Goal: Communication & Community: Answer question/provide support

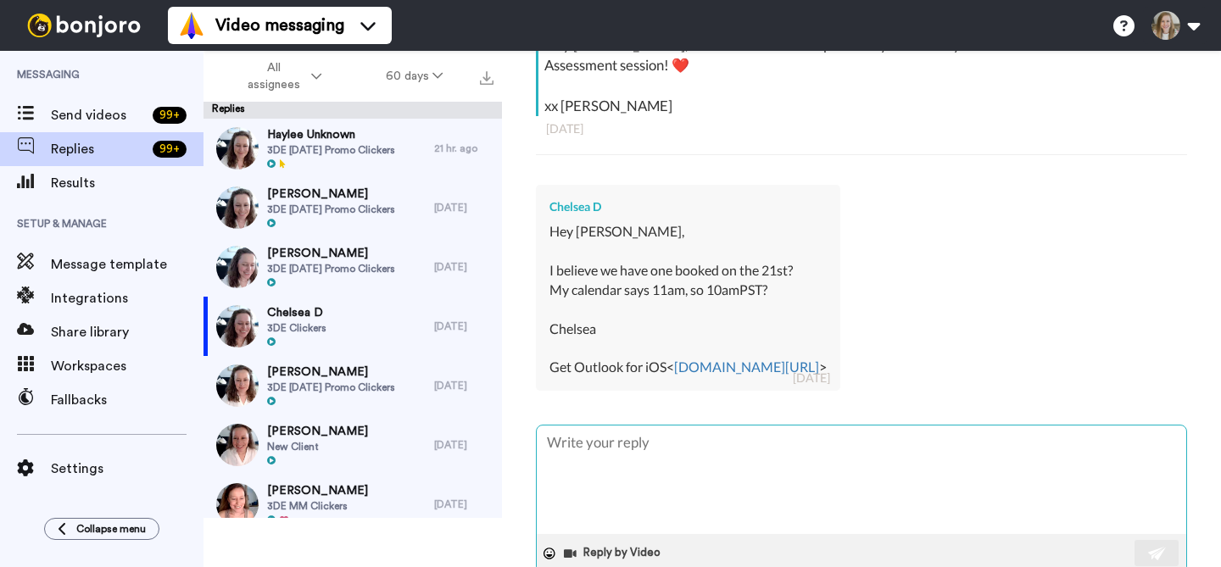
click at [730, 467] on textarea at bounding box center [861, 480] width 649 height 108
type textarea "H"
type textarea "x"
type textarea "Hi"
type textarea "x"
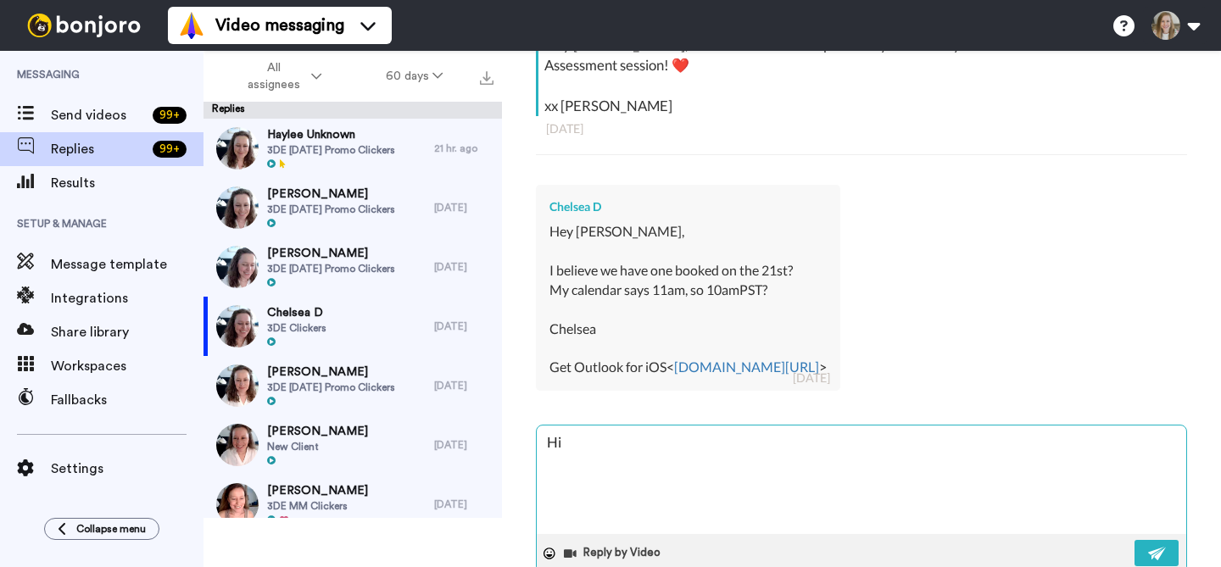
type textarea "Hi"
type textarea "x"
type textarea "Hi C"
type textarea "x"
type textarea "Hi Ch"
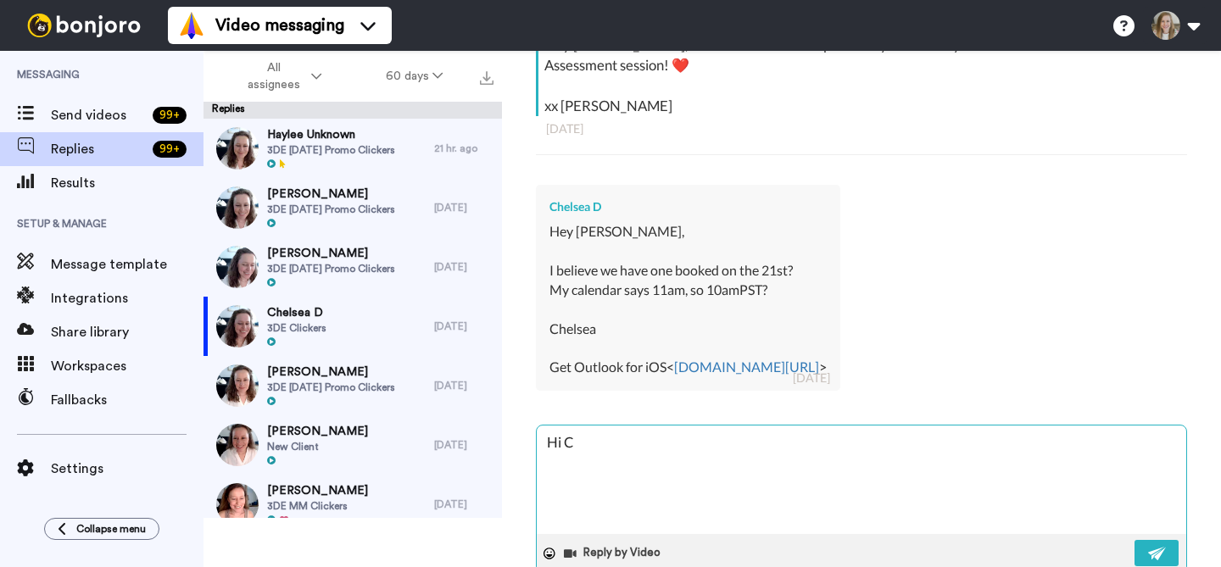
type textarea "x"
type textarea "Hi Che"
type textarea "x"
type textarea "Hi Chel"
type textarea "x"
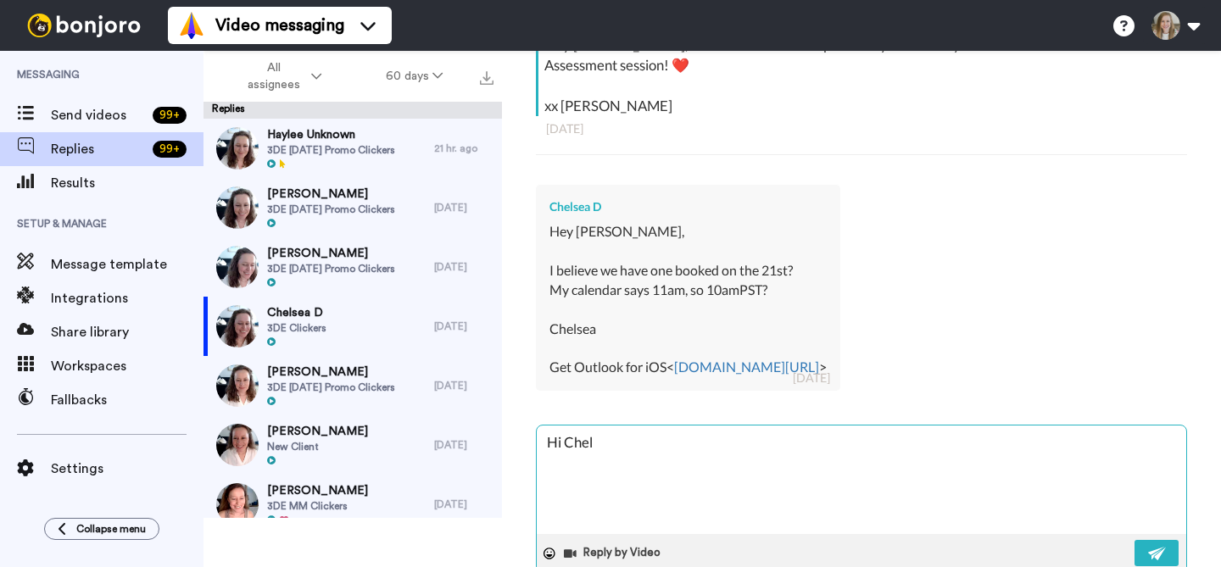
type textarea "Hi Chels"
type textarea "x"
type textarea "Hi Chelse"
type textarea "x"
type textarea "Hi [PERSON_NAME]"
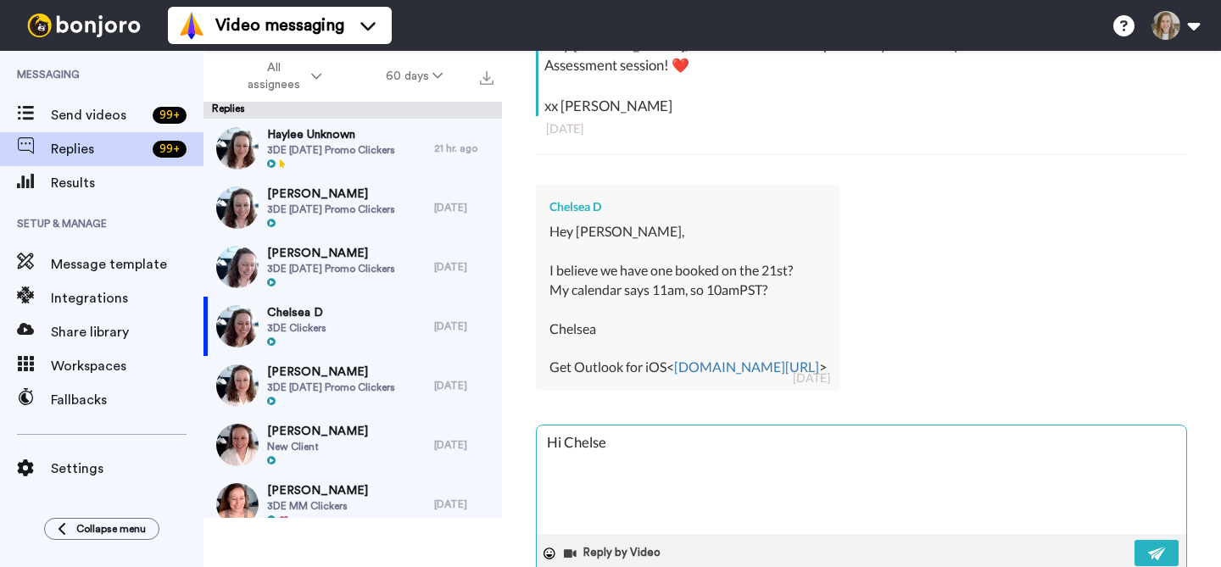
type textarea "x"
type textarea "Hi [PERSON_NAME]!"
type textarea "x"
type textarea "Hi [PERSON_NAME]!"
type textarea "x"
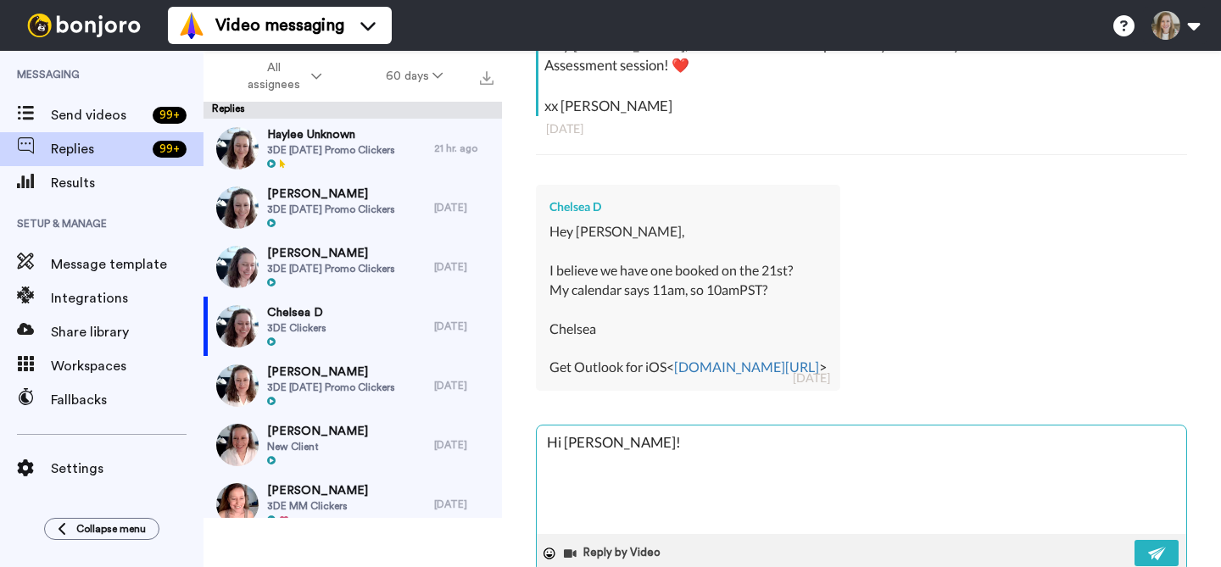
type textarea "Hi [PERSON_NAME]! I"
type textarea "x"
type textarea "Hi [PERSON_NAME]! I"
type textarea "x"
type textarea "Hi [PERSON_NAME]! I j"
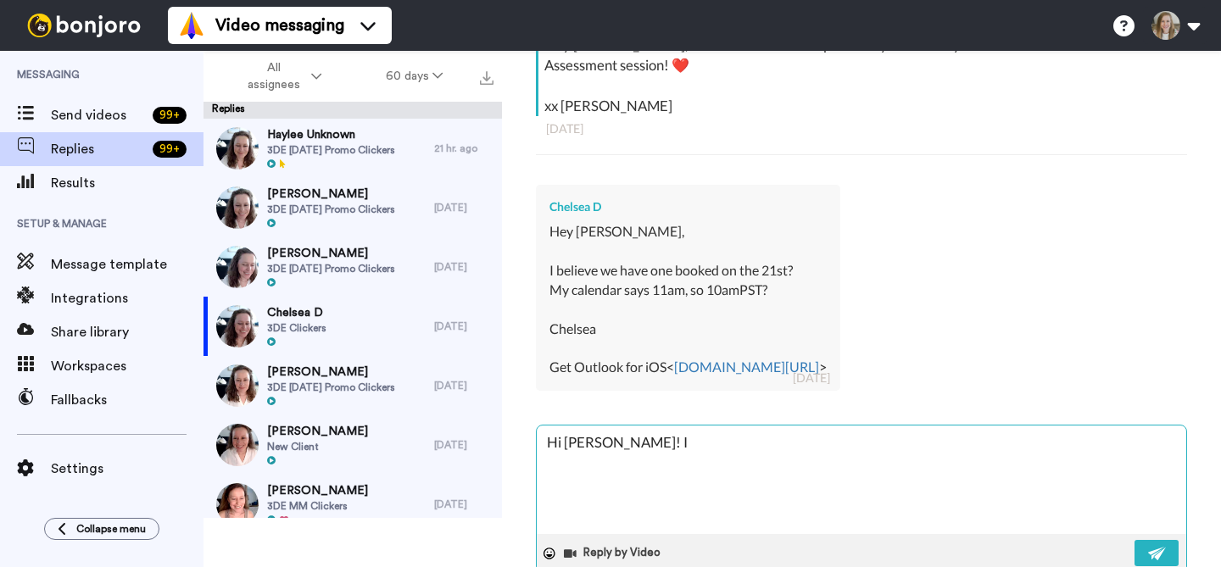
type textarea "x"
type textarea "Hi [PERSON_NAME]! I ju"
type textarea "x"
type textarea "Hi [PERSON_NAME]! I jus"
type textarea "x"
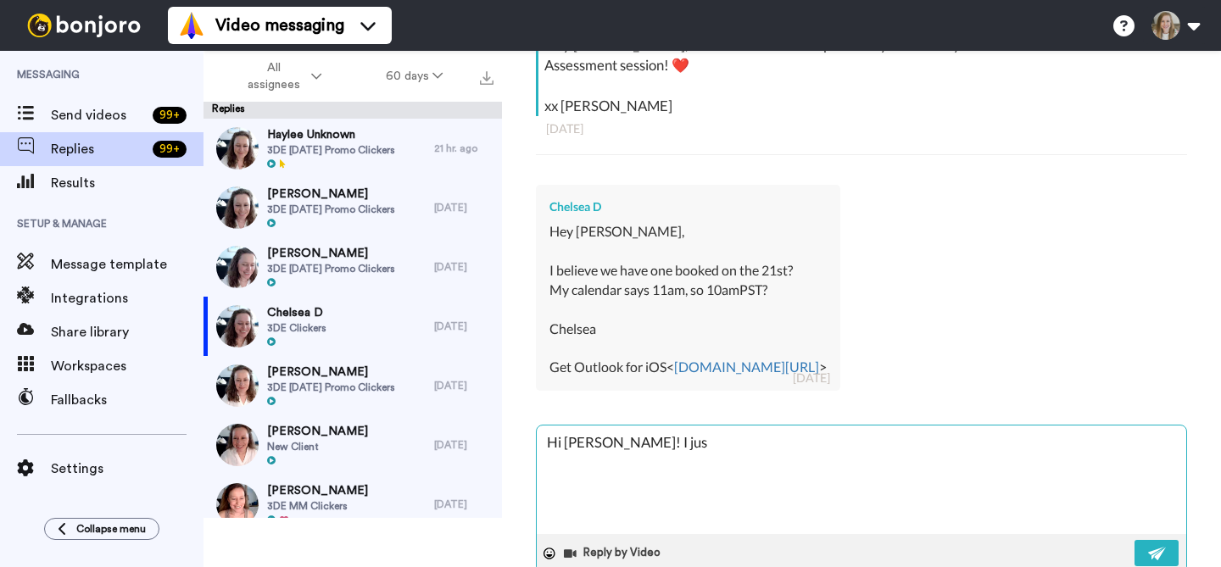
type textarea "Hi [PERSON_NAME]! I just"
type textarea "x"
type textarea "Hi [PERSON_NAME]! I just"
type textarea "x"
type textarea "Hi [PERSON_NAME]! I just c"
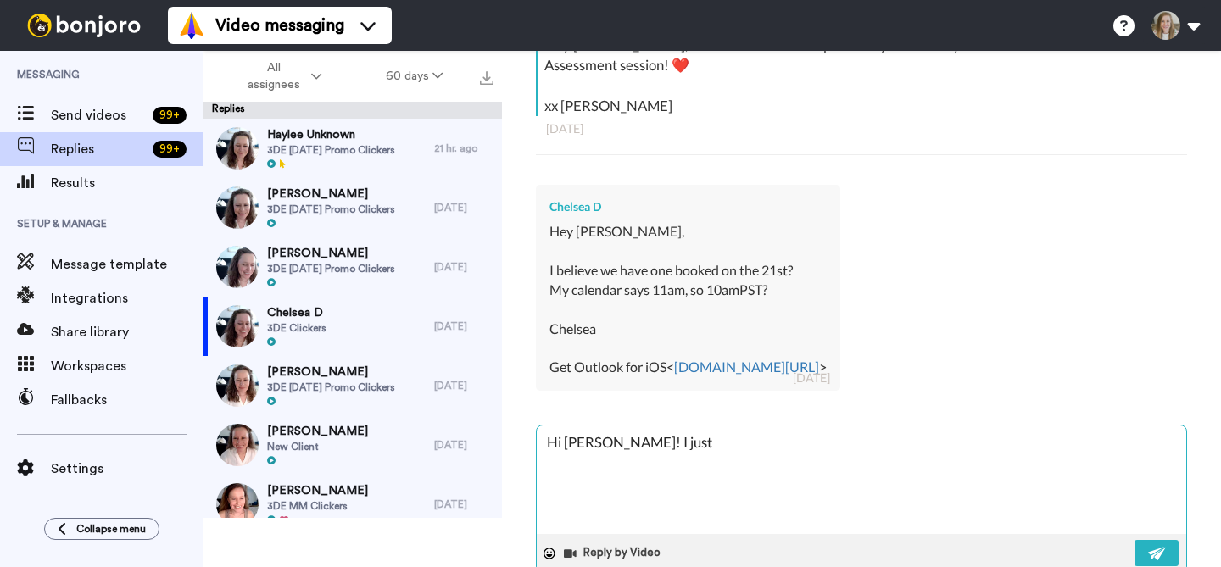
type textarea "x"
type textarea "Hi [PERSON_NAME]! I just ch"
type textarea "x"
type textarea "Hi [PERSON_NAME]! I just che"
type textarea "x"
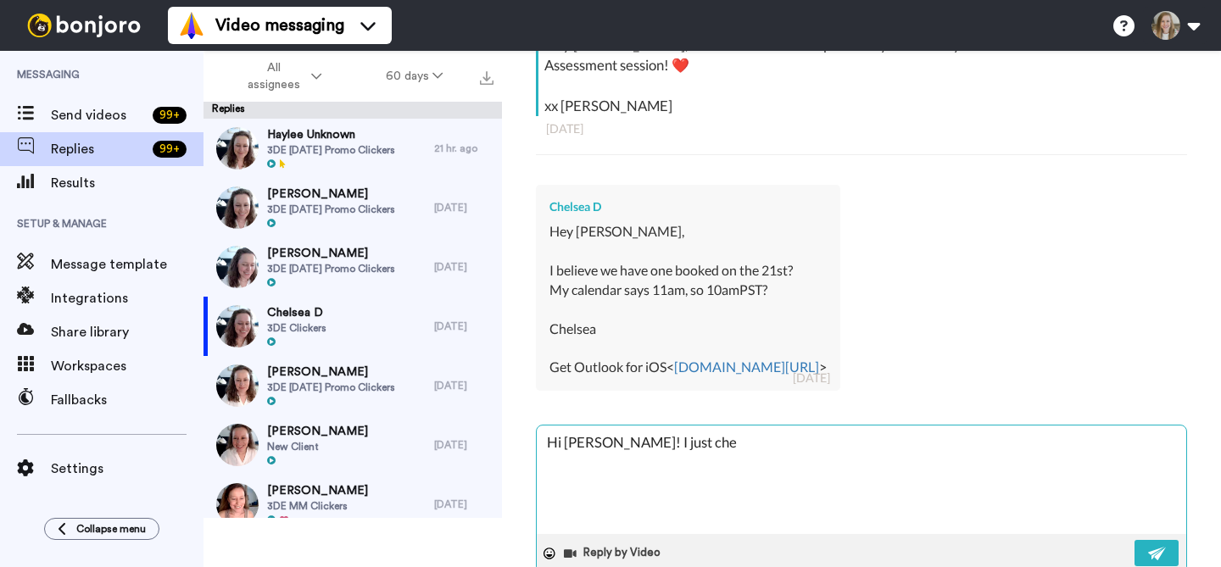
type textarea "Hi [PERSON_NAME]! I just chec"
type textarea "x"
type textarea "Hi [PERSON_NAME]! I just check"
type textarea "x"
type textarea "Hi [PERSON_NAME]! I just checke"
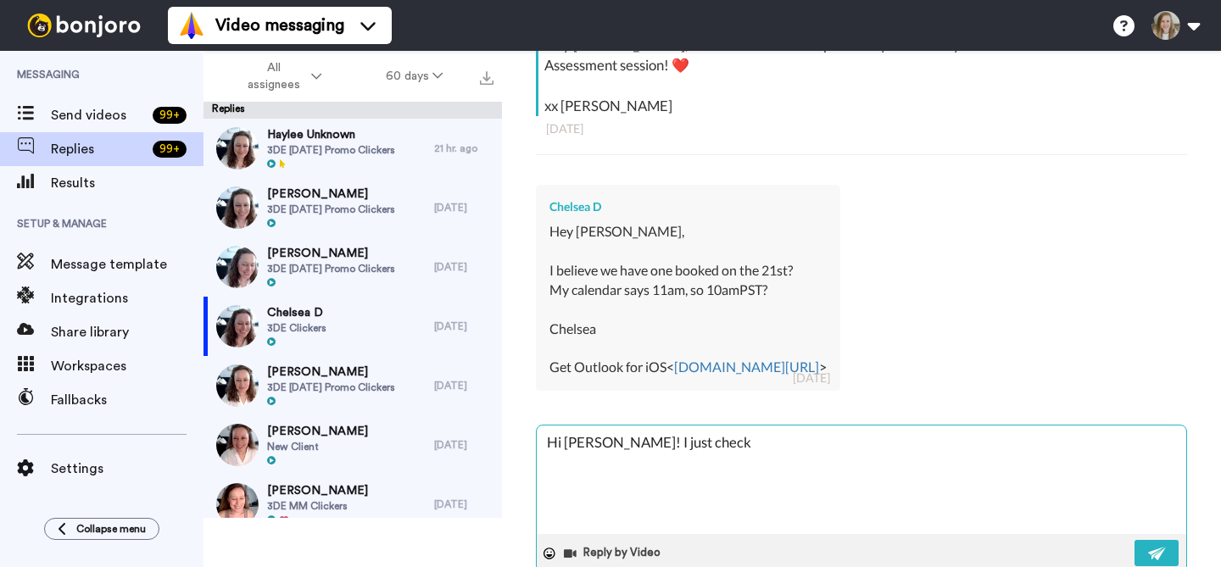
type textarea "x"
type textarea "Hi [PERSON_NAME]! I just checked"
type textarea "x"
type textarea "Hi [PERSON_NAME]! I just checked"
type textarea "x"
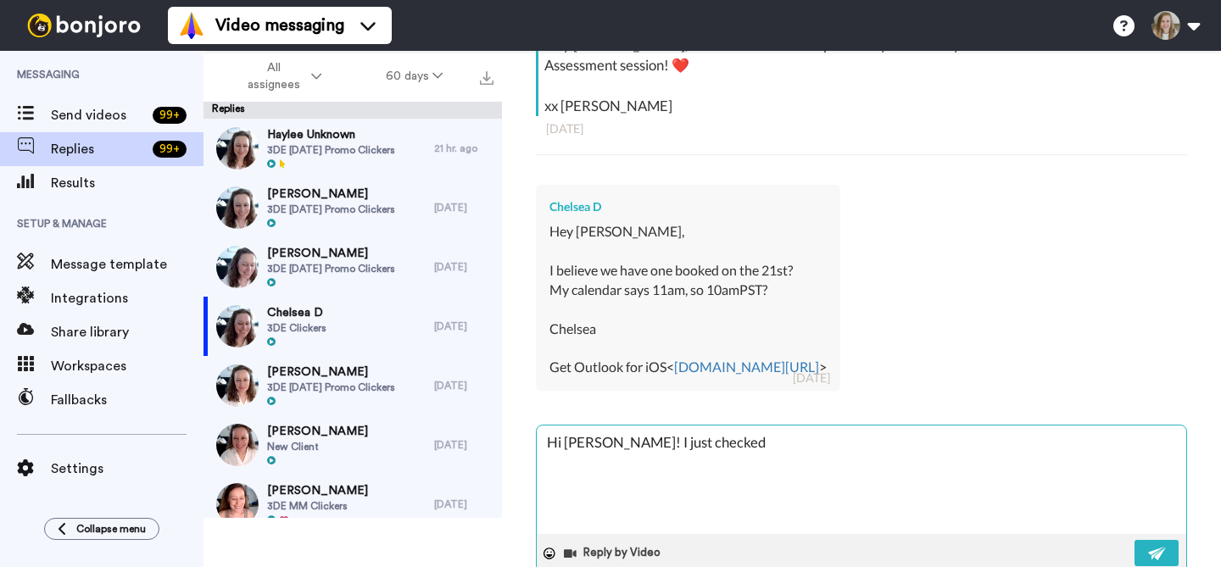
type textarea "Hi [PERSON_NAME]! I just checked m"
type textarea "x"
type textarea "Hi [PERSON_NAME]! I just checked my"
type textarea "x"
type textarea "Hi [PERSON_NAME]! I just checked my"
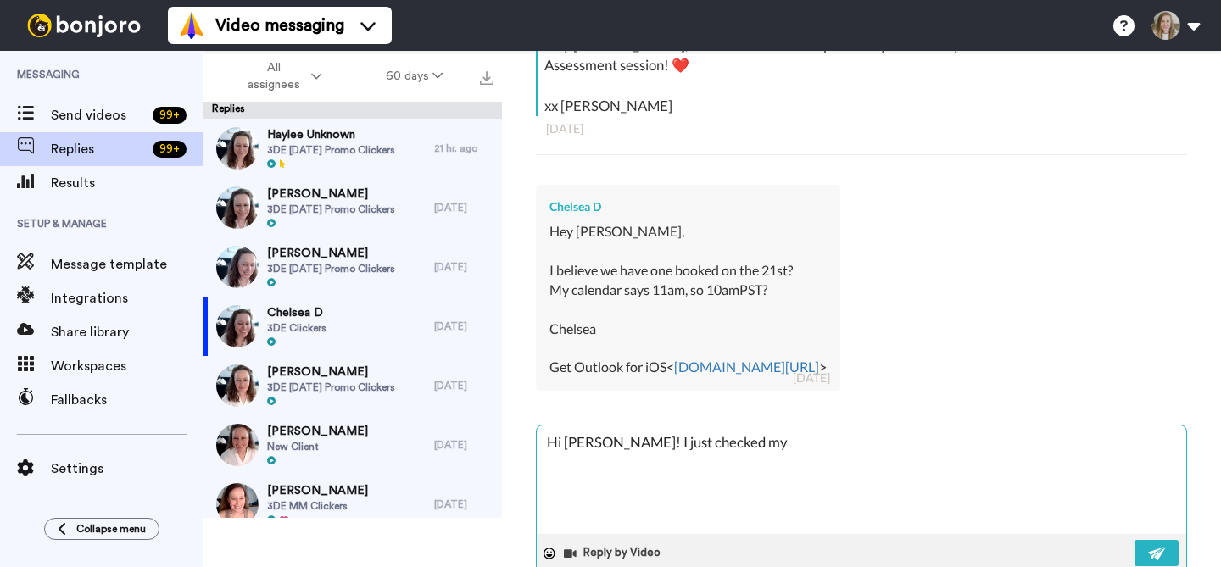
type textarea "x"
type textarea "Hi [PERSON_NAME]! I just checked my c"
type textarea "x"
type textarea "Hi [PERSON_NAME]! I just checked my ca"
type textarea "x"
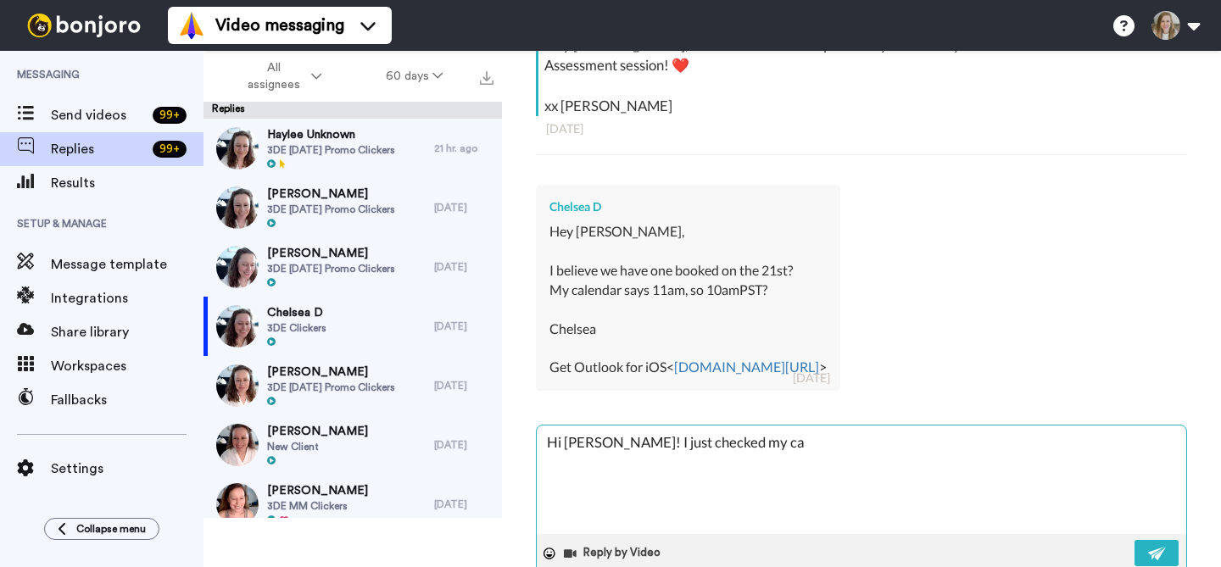
type textarea "Hi [PERSON_NAME]! I just checked my cal"
type textarea "x"
type textarea "Hi [PERSON_NAME]! I just checked my cale"
type textarea "x"
type textarea "Hi [PERSON_NAME]! I just checked my calen"
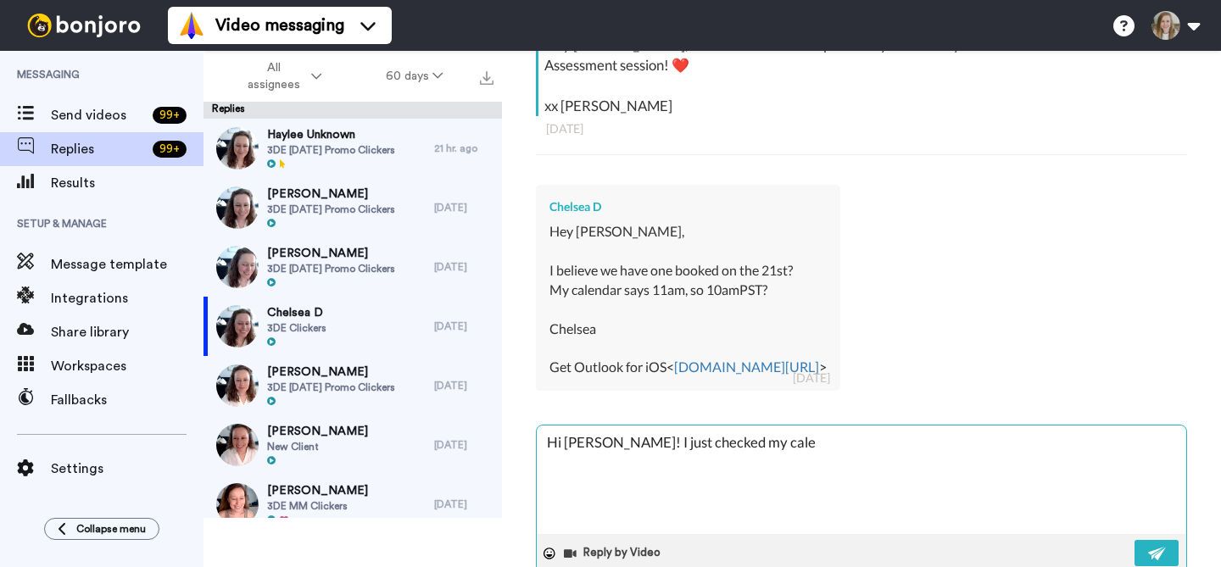
type textarea "x"
type textarea "Hi [PERSON_NAME]! I just checked my calend"
type textarea "x"
type textarea "Hi [PERSON_NAME]! I just checked my calenda"
type textarea "x"
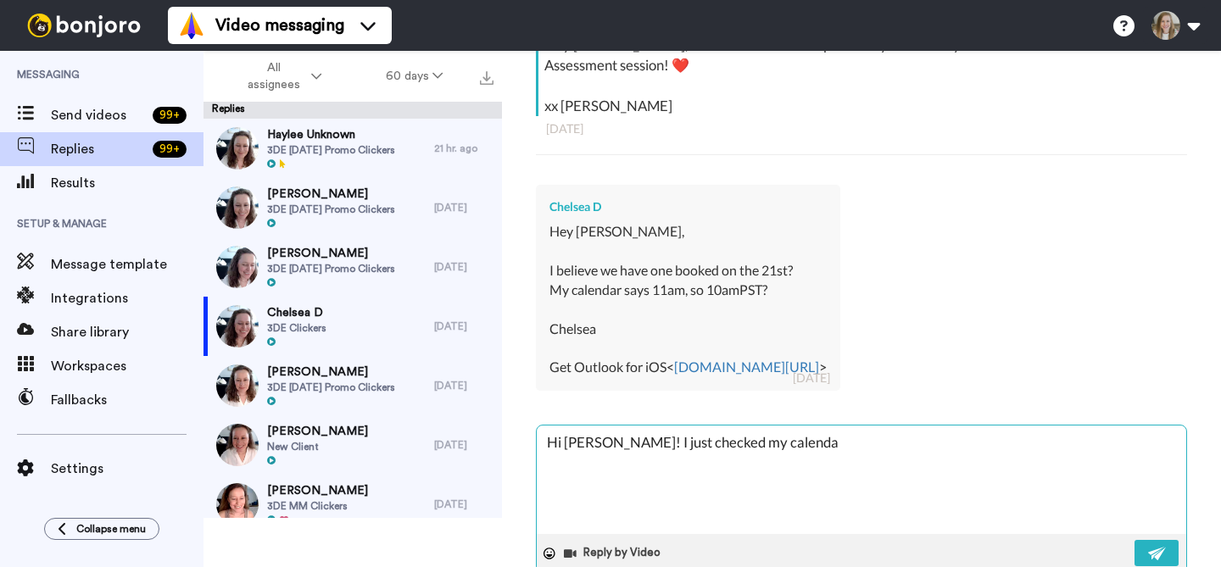
type textarea "Hi [PERSON_NAME]! I just checked my calendar"
type textarea "x"
type textarea "Hi [PERSON_NAME]! I just checked my calendar"
type textarea "x"
type textarea "Hi [PERSON_NAME]! I just checked my calendar a"
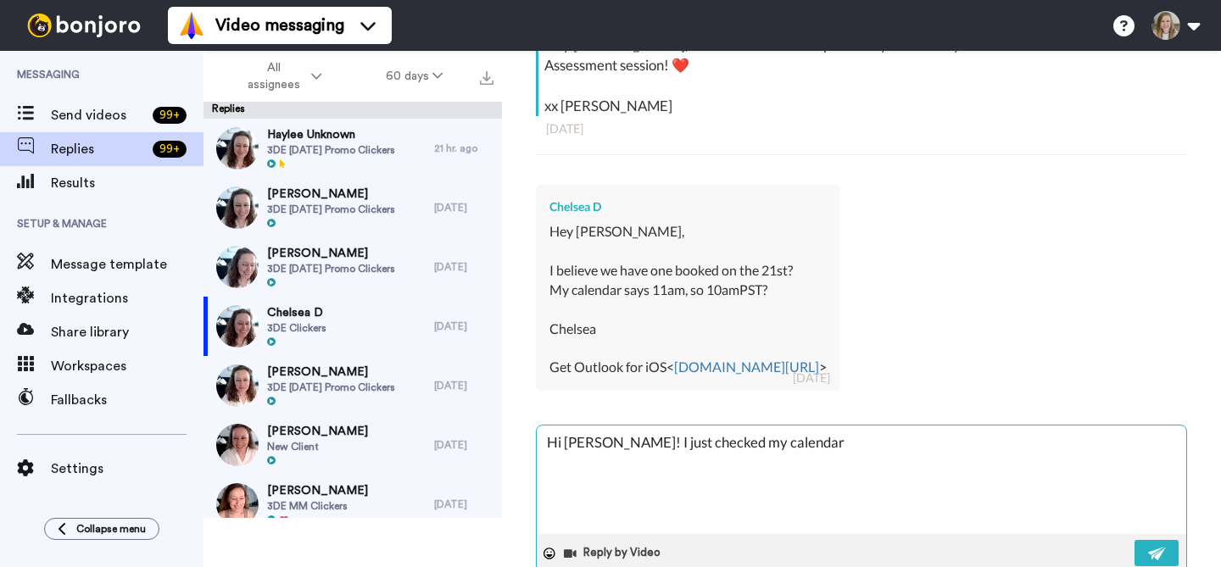
type textarea "x"
type textarea "Hi [PERSON_NAME]! I just checked my calendar an"
type textarea "x"
type textarea "Hi [PERSON_NAME]! I just checked my calendar and"
type textarea "x"
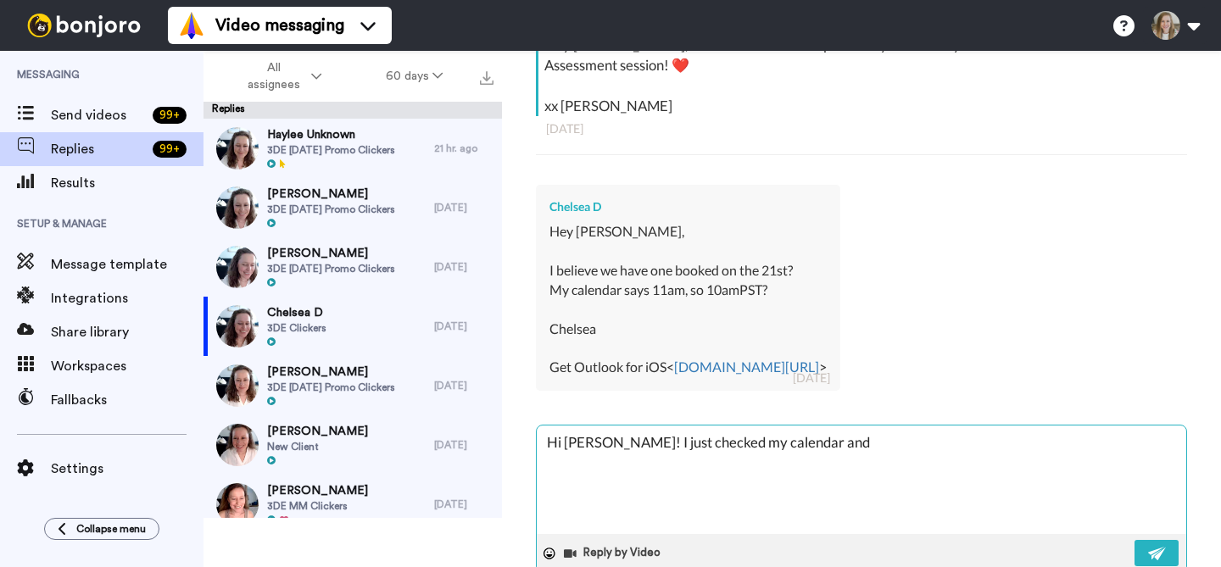
type textarea "Hi [PERSON_NAME]! I just checked my calendar and"
type textarea "x"
type textarea "Hi [PERSON_NAME]! I just checked my calendar and l"
type textarea "x"
type textarea "Hi [PERSON_NAME]! I just checked my calendar and lo"
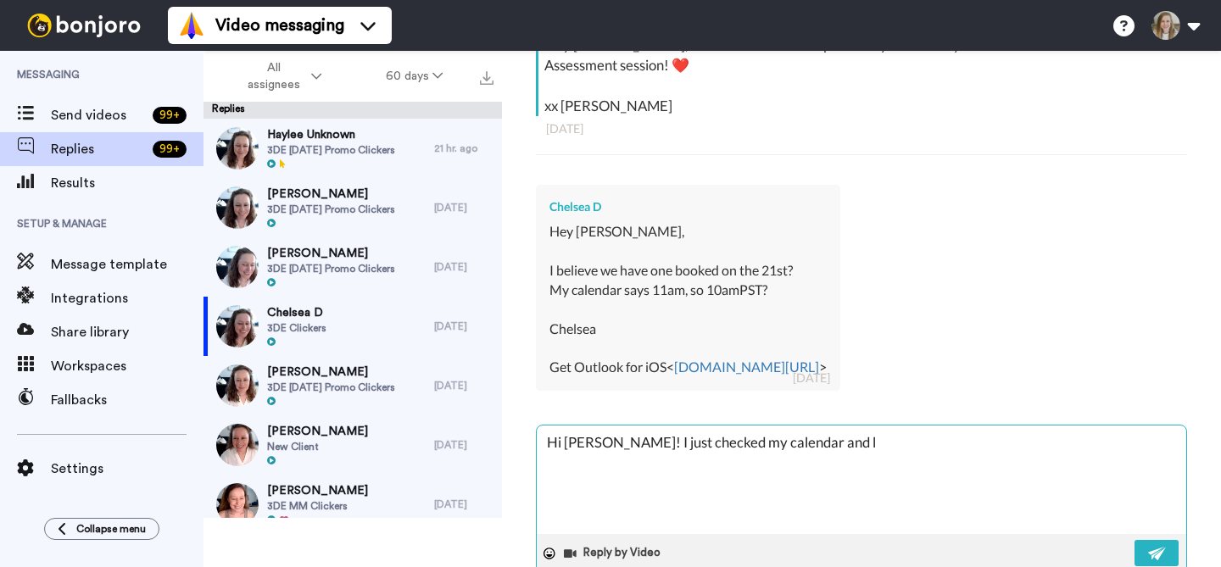
type textarea "x"
type textarea "Hi [PERSON_NAME]! I just checked my calendar and loo"
type textarea "x"
type textarea "Hi [PERSON_NAME]! I just checked my calendar and look"
type textarea "x"
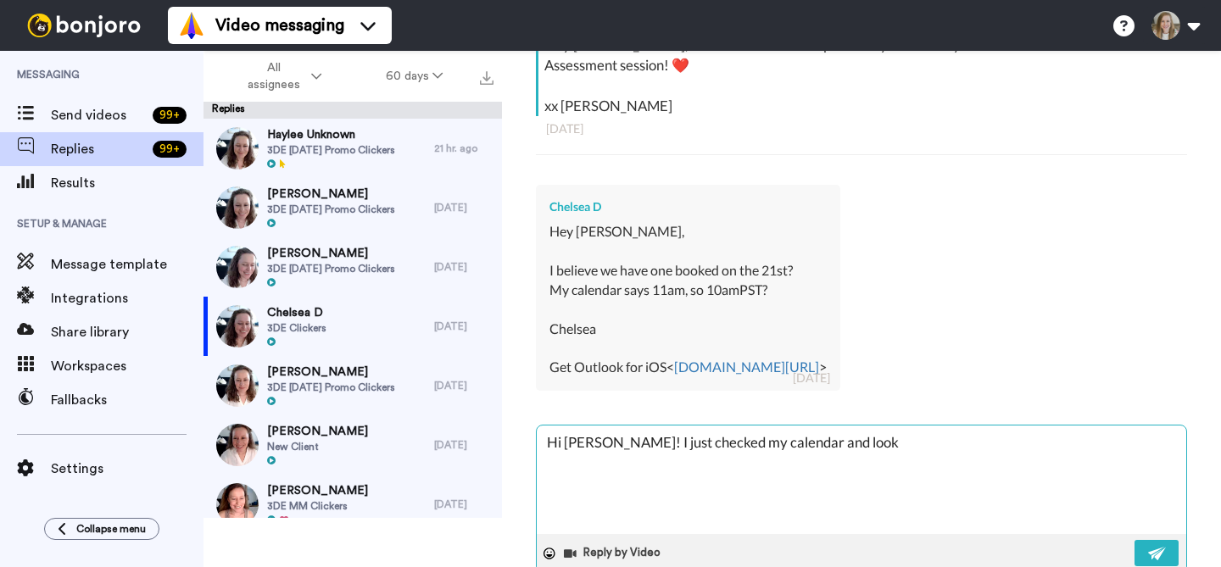
type textarea "Hi [PERSON_NAME]! I just checked my calendar and looks"
type textarea "x"
type textarea "Hi [PERSON_NAME]! I just checked my calendar and looks"
type textarea "x"
type textarea "Hi [PERSON_NAME]! I just checked my calendar and looks l"
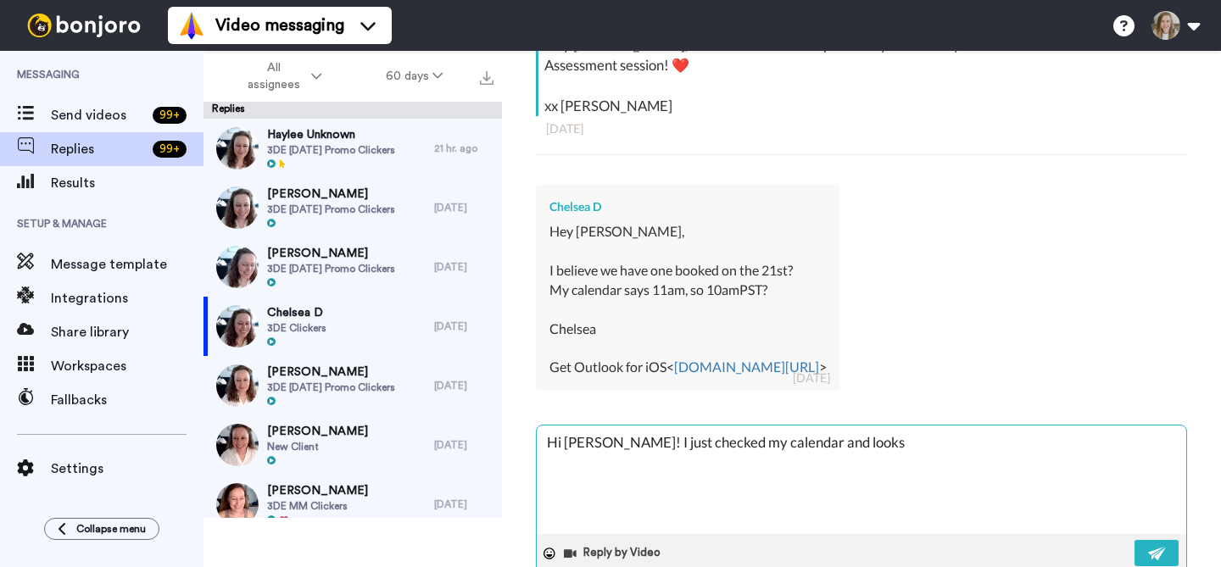
type textarea "x"
type textarea "Hi [PERSON_NAME]! I just checked my calendar and looks li"
type textarea "x"
type textarea "Hi [PERSON_NAME]! I just checked my calendar and looks lik"
type textarea "x"
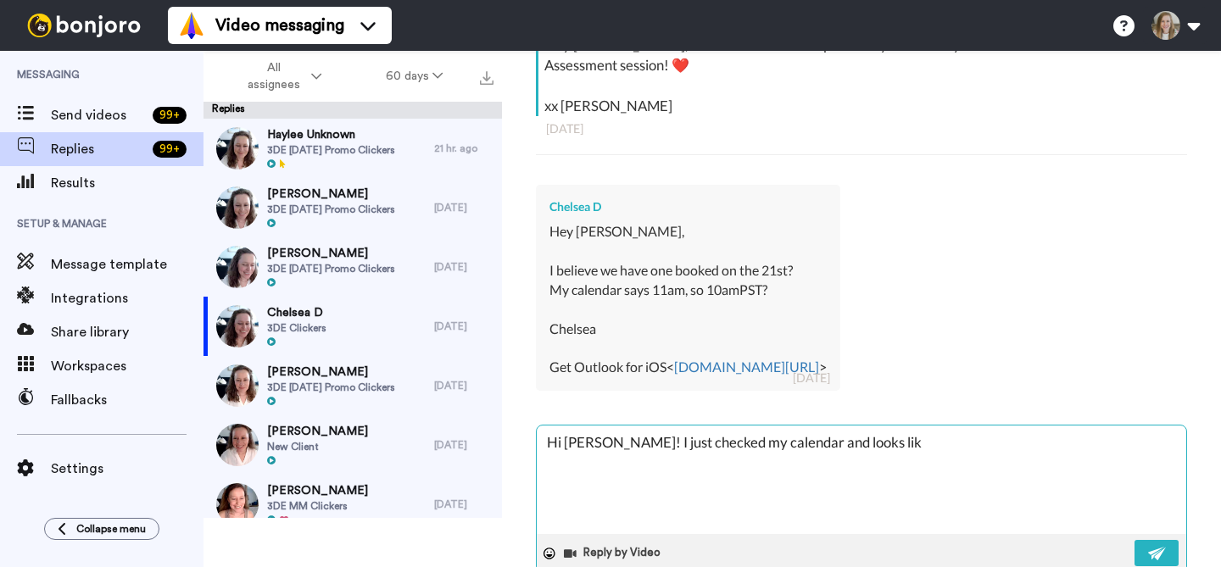
type textarea "Hi [PERSON_NAME]! I just checked my calendar and looks like"
type textarea "x"
type textarea "Hi [PERSON_NAME]! I just checked my calendar and looks like"
type textarea "x"
type textarea "Hi [PERSON_NAME]! I just checked my calendar and looks like w"
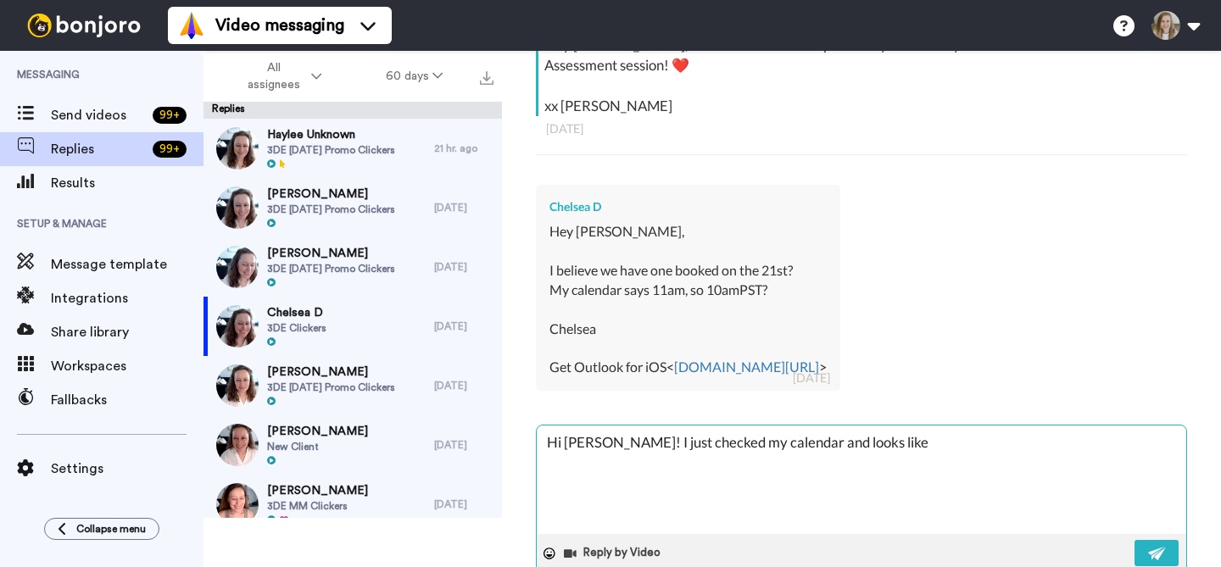
type textarea "x"
type textarea "Hi [PERSON_NAME]! I just checked my calendar and looks like we"
type textarea "x"
type textarea "Hi [PERSON_NAME]! I just checked my calendar and looks like we"
type textarea "x"
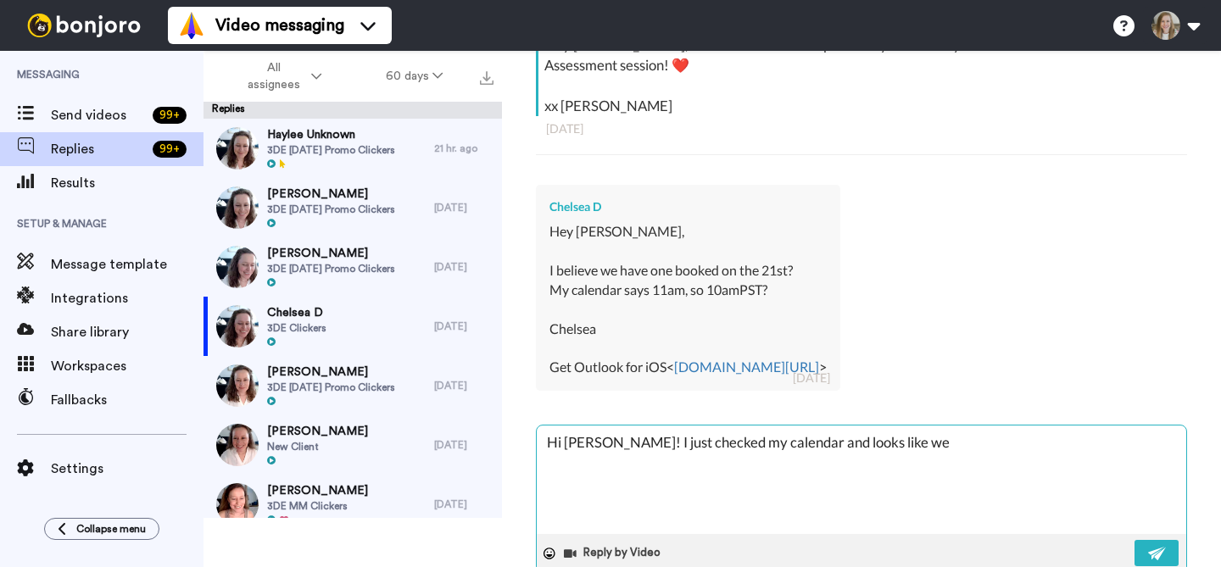
type textarea "Hi [PERSON_NAME]! I just checked my calendar and looks like we h"
type textarea "x"
type textarea "Hi [PERSON_NAME]! I just checked my calendar and looks like we ha"
type textarea "x"
type textarea "Hi [PERSON_NAME]! I just checked my calendar and looks like we hav"
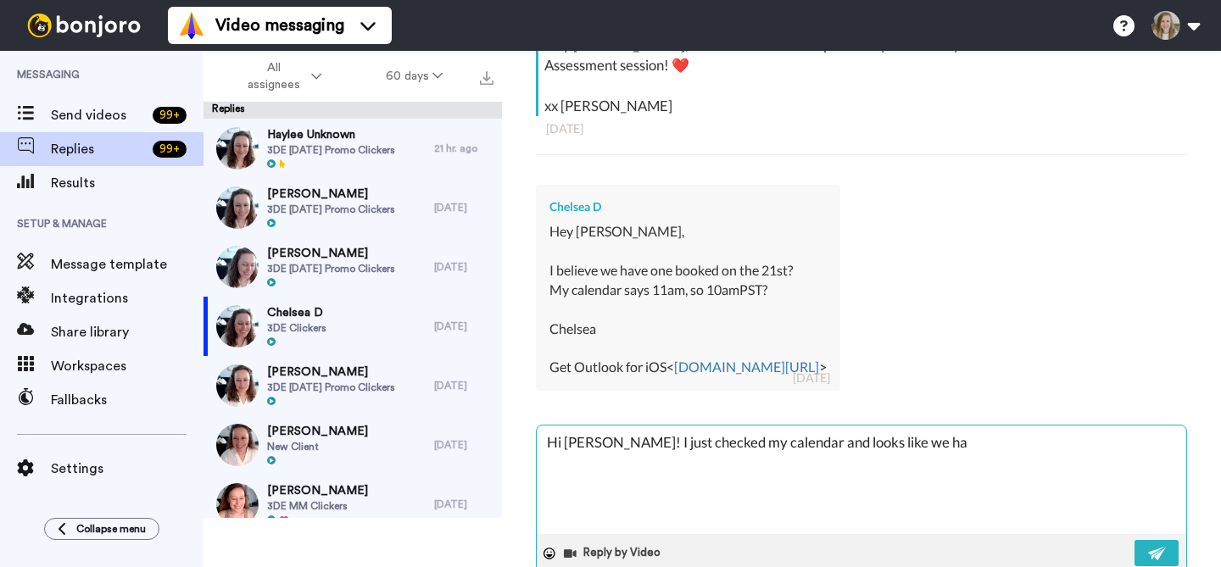
type textarea "x"
type textarea "Hi [PERSON_NAME]! I just checked my calendar and looks like we have"
type textarea "x"
type textarea "Hi [PERSON_NAME]! I just checked my calendar and looks like we have"
type textarea "x"
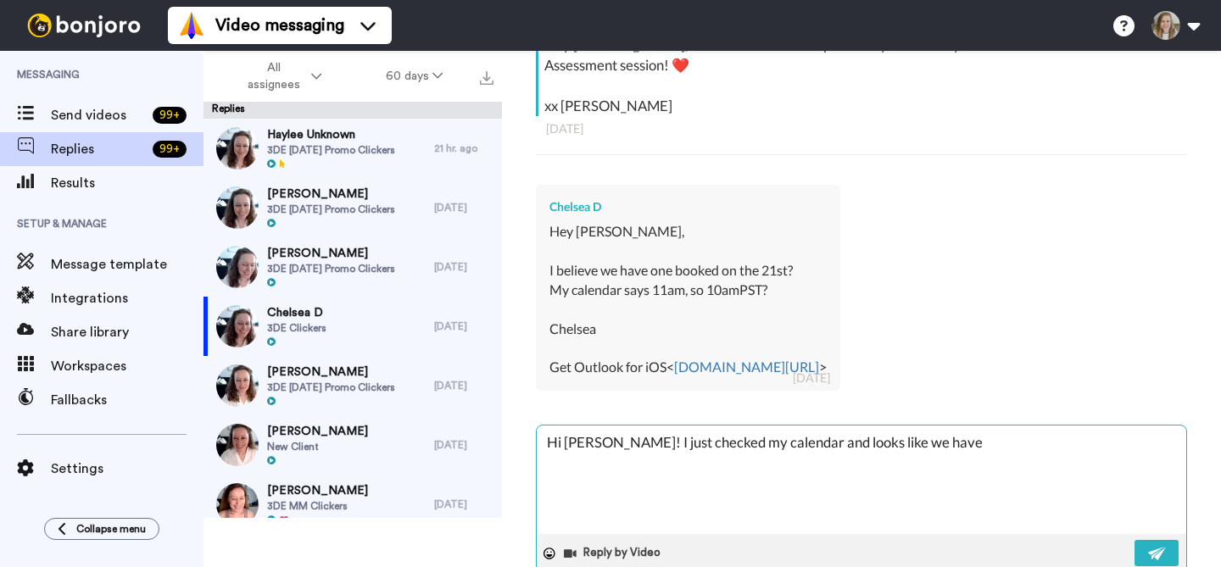
type textarea "Hi [PERSON_NAME]! I just checked my calendar and looks like we have a"
type textarea "x"
type textarea "Hi [PERSON_NAME]! I just checked my calendar and looks like we have a"
type textarea "x"
type textarea "Hi [PERSON_NAME]! I just checked my calendar and looks like we have a s"
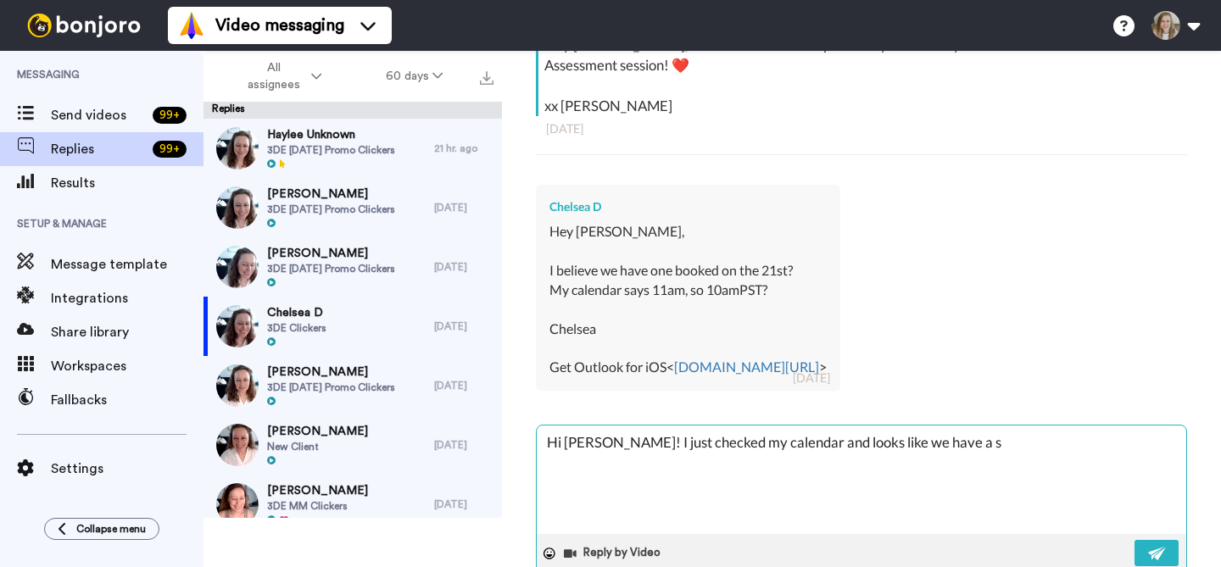
type textarea "x"
type textarea "Hi [PERSON_NAME]! I just checked my calendar and looks like we have a se"
type textarea "x"
type textarea "Hi [PERSON_NAME]! I just checked my calendar and looks like we have a ses"
type textarea "x"
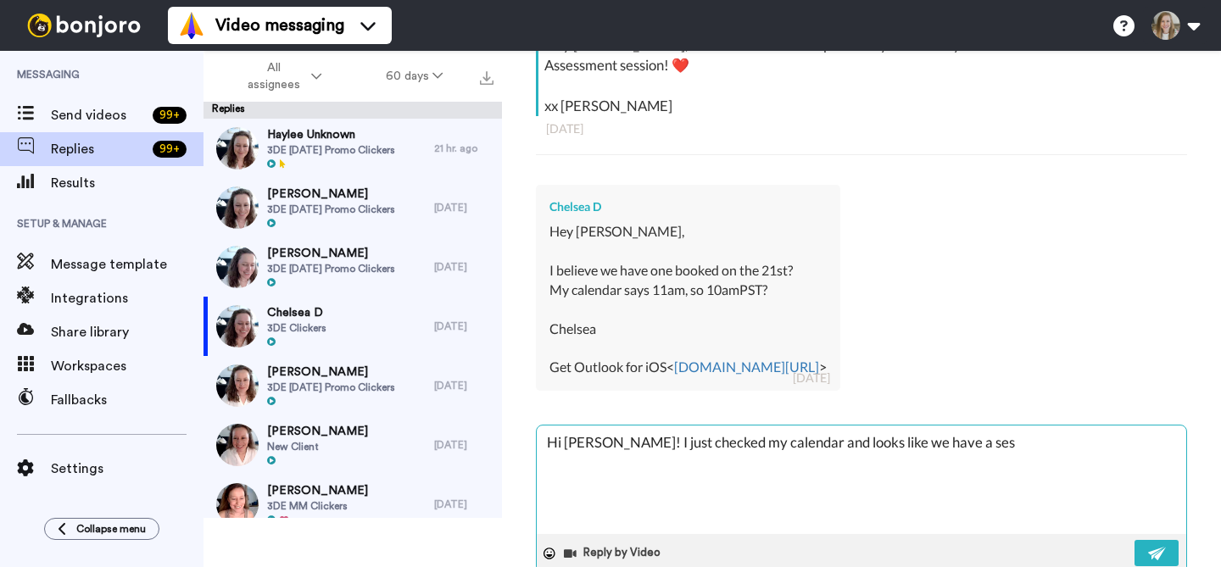
type textarea "Hi [PERSON_NAME]! I just checked my calendar and looks like we have a sess"
type textarea "x"
type textarea "Hi [PERSON_NAME]! I just checked my calendar and looks like we have a sessi"
type textarea "x"
type textarea "Hi [PERSON_NAME]! I just checked my calendar and looks like we have a sessio"
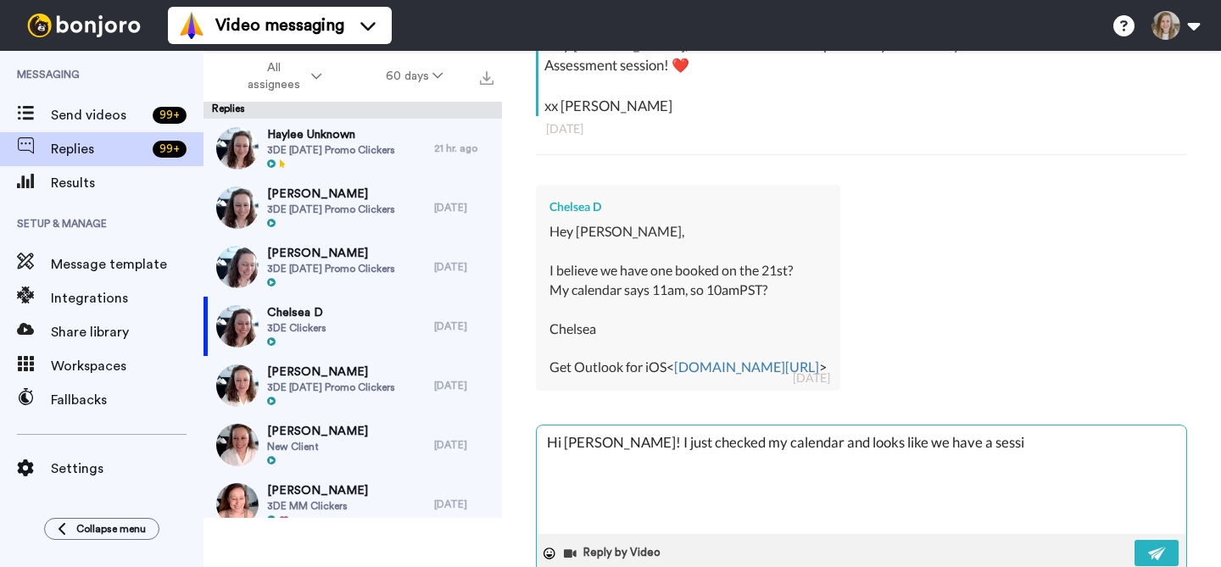
type textarea "x"
type textarea "Hi [PERSON_NAME]! I just checked my calendar and looks like we have a session"
type textarea "x"
type textarea "Hi [PERSON_NAME]! I just checked my calendar and looks like we have a session"
type textarea "x"
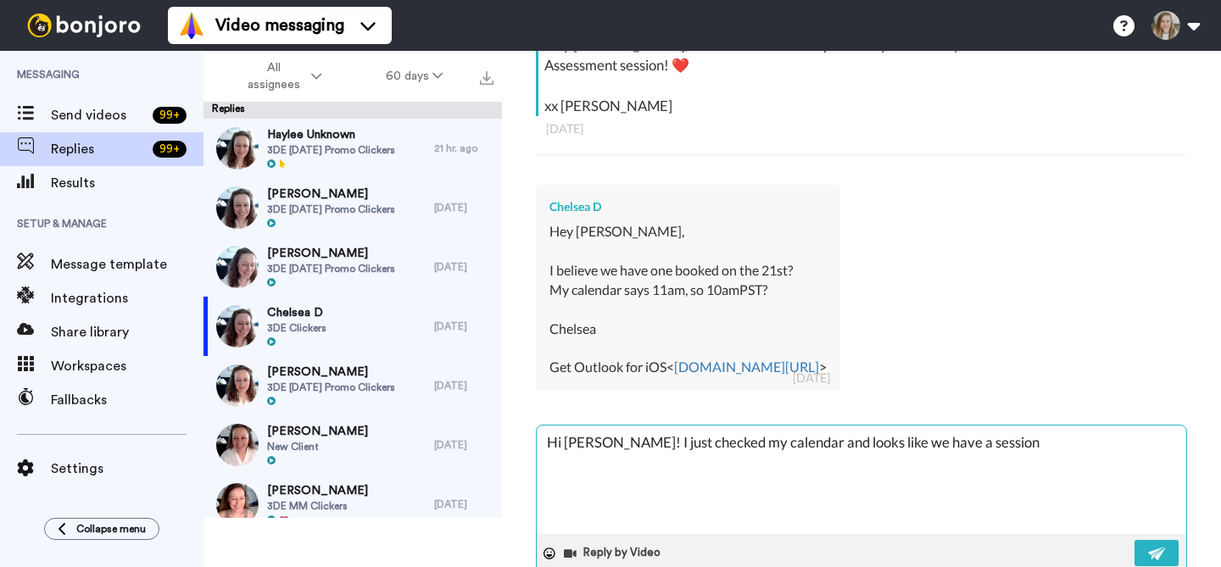
type textarea "Hi [PERSON_NAME]! I just checked my calendar and looks like we have a session b"
type textarea "x"
type textarea "Hi [PERSON_NAME]! I just checked my calendar and looks like we have a session bo"
type textarea "x"
type textarea "Hi [PERSON_NAME]! I just checked my calendar and looks like we have a session b…"
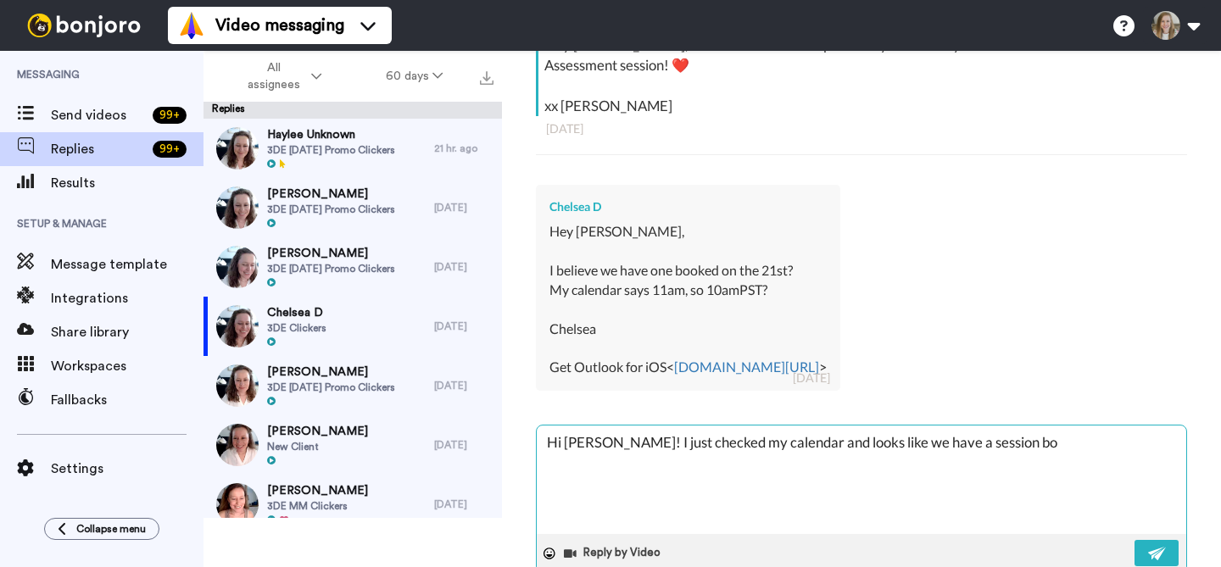
type textarea "x"
type textarea "Hi [PERSON_NAME]! I just checked my calendar and looks like we have a session b…"
type textarea "x"
type textarea "Hi [PERSON_NAME]! I just checked my calendar and looks like we have a session b…"
type textarea "x"
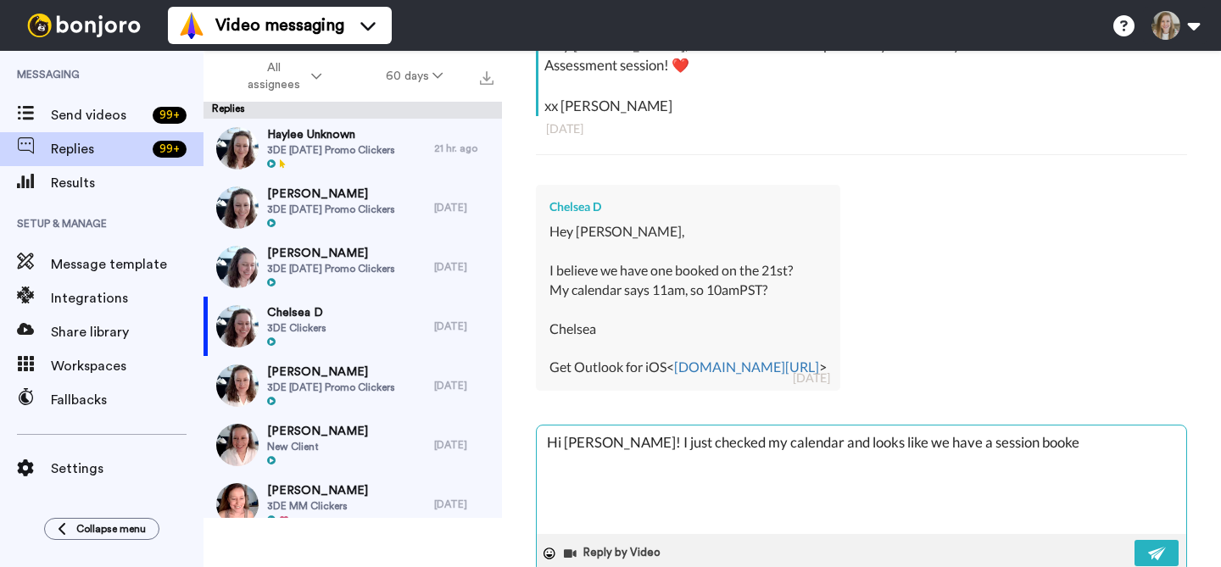
type textarea "Hi [PERSON_NAME]! I just checked my calendar and looks like we have a session b…"
type textarea "x"
type textarea "Hi [PERSON_NAME]! I just checked my calendar and looks like we have a session b…"
type textarea "x"
type textarea "Hi [PERSON_NAME]! I just checked my calendar and looks like we have a session b…"
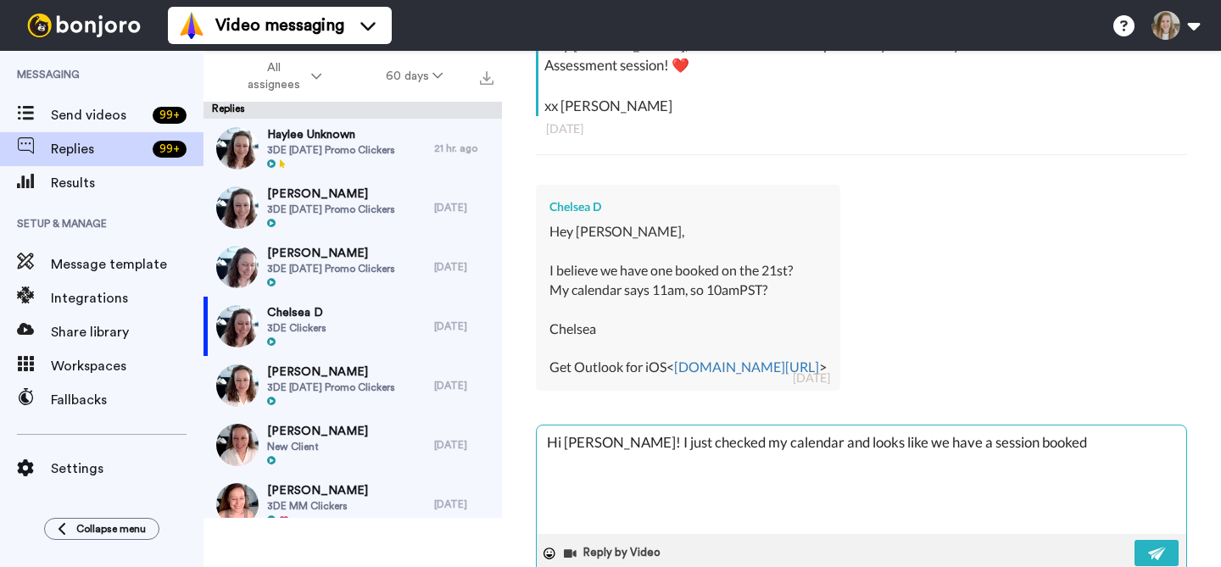
type textarea "x"
type textarea "Hi [PERSON_NAME]! I just checked my calendar and looks like we have a session b…"
type textarea "x"
type textarea "Hi [PERSON_NAME]! I just checked my calendar and looks like we have a session b…"
type textarea "x"
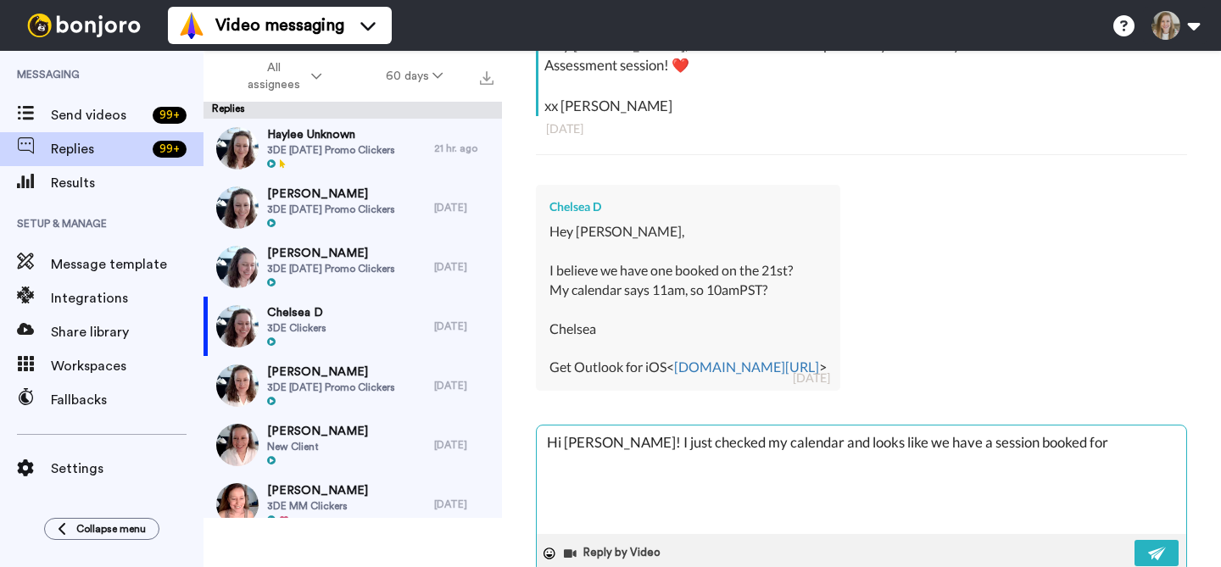
type textarea "Hi [PERSON_NAME]! I just checked my calendar and looks like we have a session b…"
type textarea "x"
type textarea "Hi [PERSON_NAME]! I just checked my calendar and looks like we have a session b…"
type textarea "x"
type textarea "Hi [PERSON_NAME]! I just checked my calendar and looks like we have a session b…"
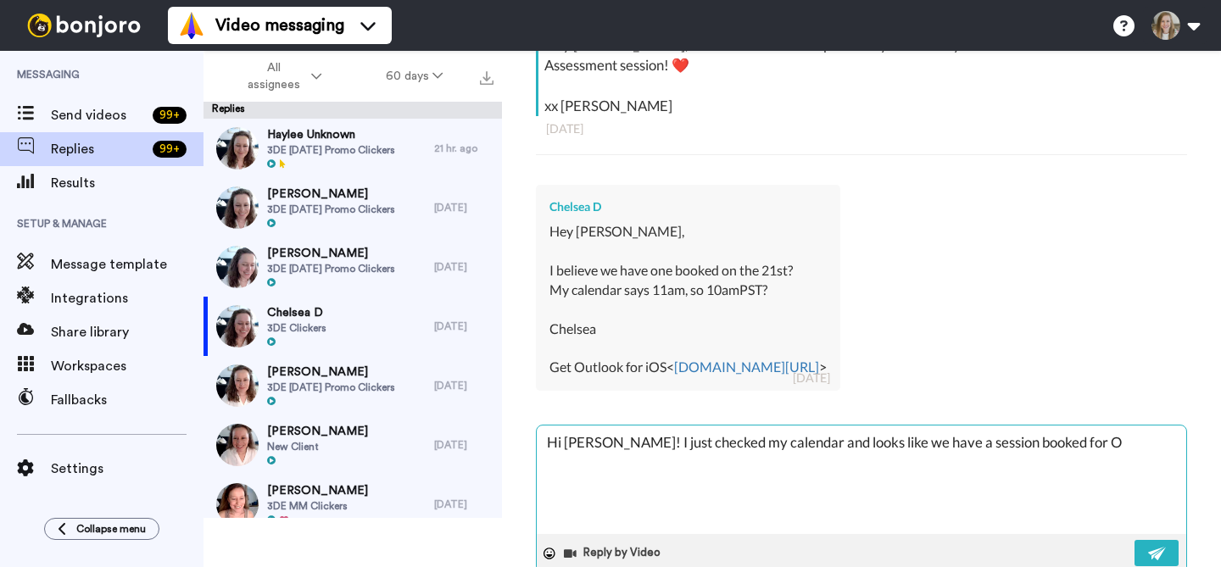
type textarea "x"
type textarea "Hi [PERSON_NAME]! I just checked my calendar and looks like we have a session b…"
type textarea "x"
type textarea "Hi [PERSON_NAME]! I just checked my calendar and looks like we have a session b…"
type textarea "x"
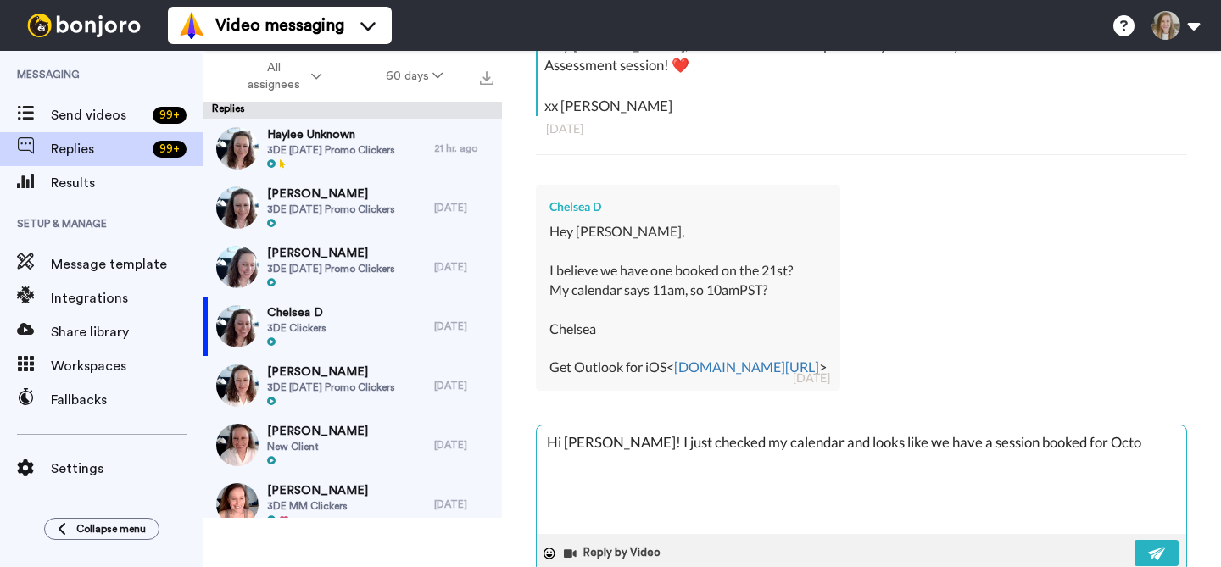
type textarea "Hi [PERSON_NAME]! I just checked my calendar and looks like we have a session b…"
type textarea "x"
type textarea "Hi [PERSON_NAME]! I just checked my calendar and looks like we have a session b…"
type textarea "x"
type textarea "Hi [PERSON_NAME]! I just checked my calendar and looks like we have a session b…"
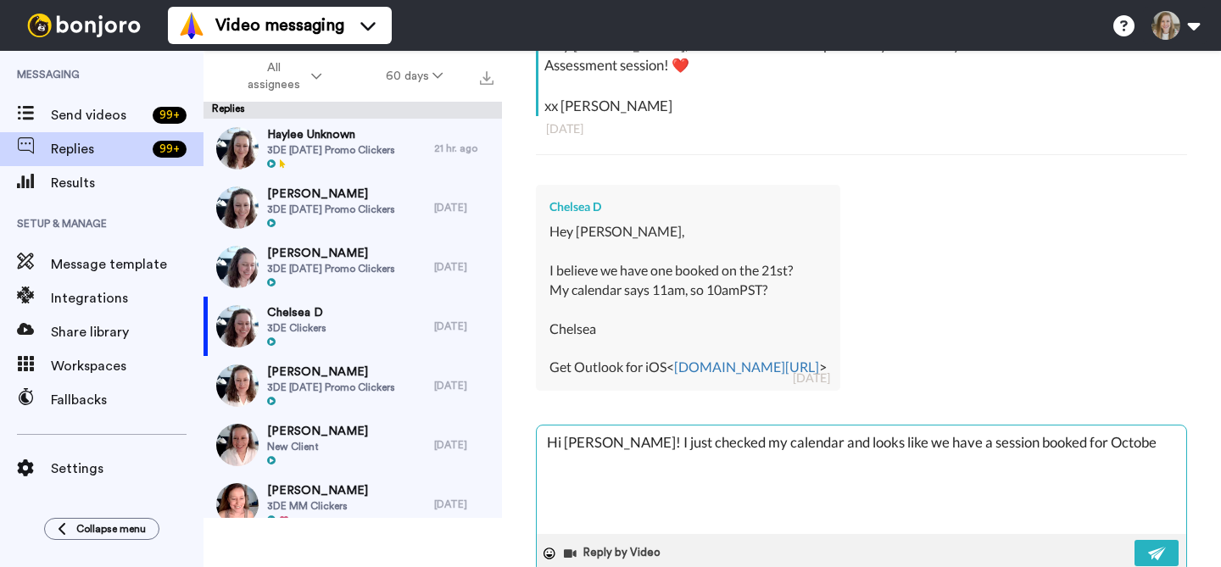
type textarea "x"
type textarea "Hi [PERSON_NAME]! I just checked my calendar and looks like we have a session b…"
type textarea "x"
type textarea "Hi [PERSON_NAME]! I just checked my calendar and looks like we have a session b…"
type textarea "x"
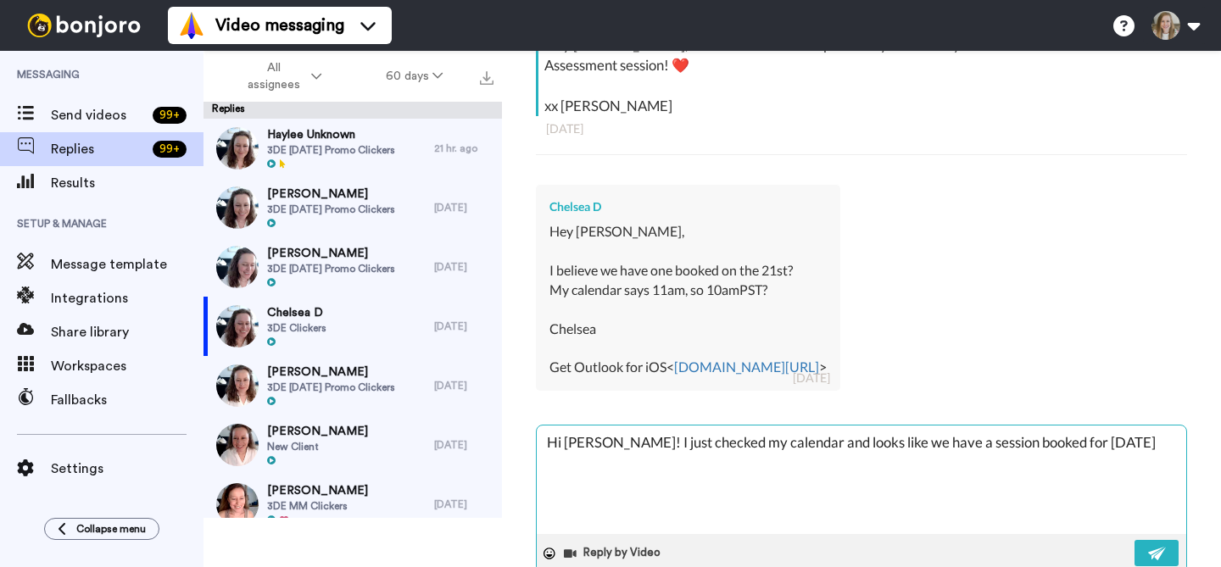
type textarea "Hi [PERSON_NAME]! I just checked my calendar and looks like we have a session b…"
type textarea "x"
type textarea "Hi [PERSON_NAME]! I just checked my calendar and looks like we have a session b…"
type textarea "x"
type textarea "Hi [PERSON_NAME]! I just checked my calendar and looks like we have a session b…"
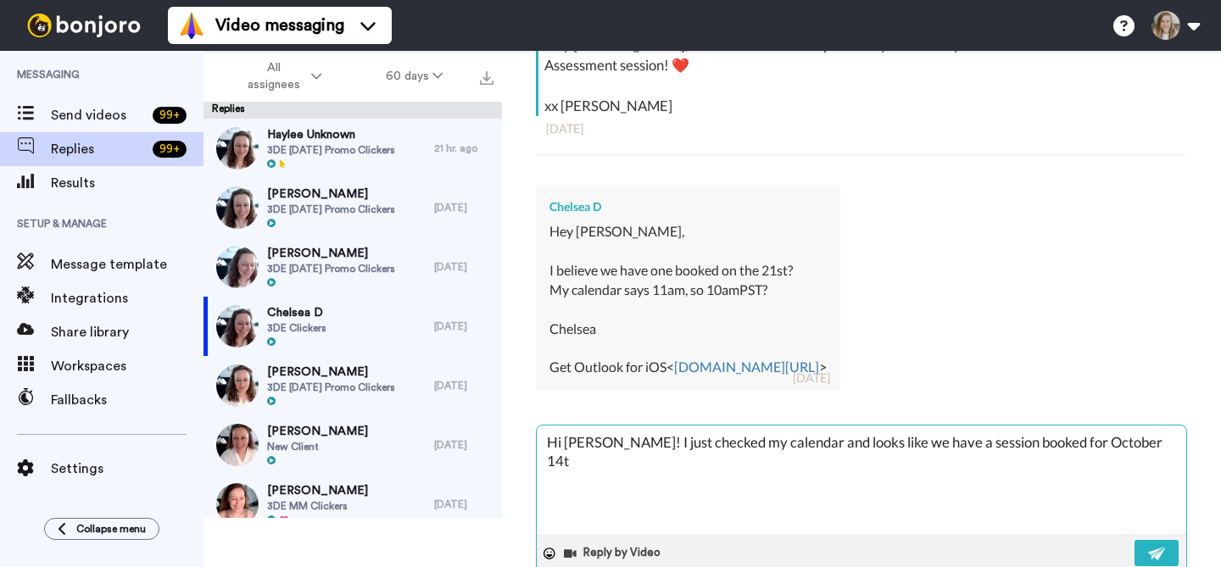
type textarea "x"
type textarea "Hi [PERSON_NAME]! I just checked my calendar and looks like we have a session b…"
type textarea "x"
type textarea "Hi [PERSON_NAME]! I just checked my calendar and looks like we have a session b…"
type textarea "x"
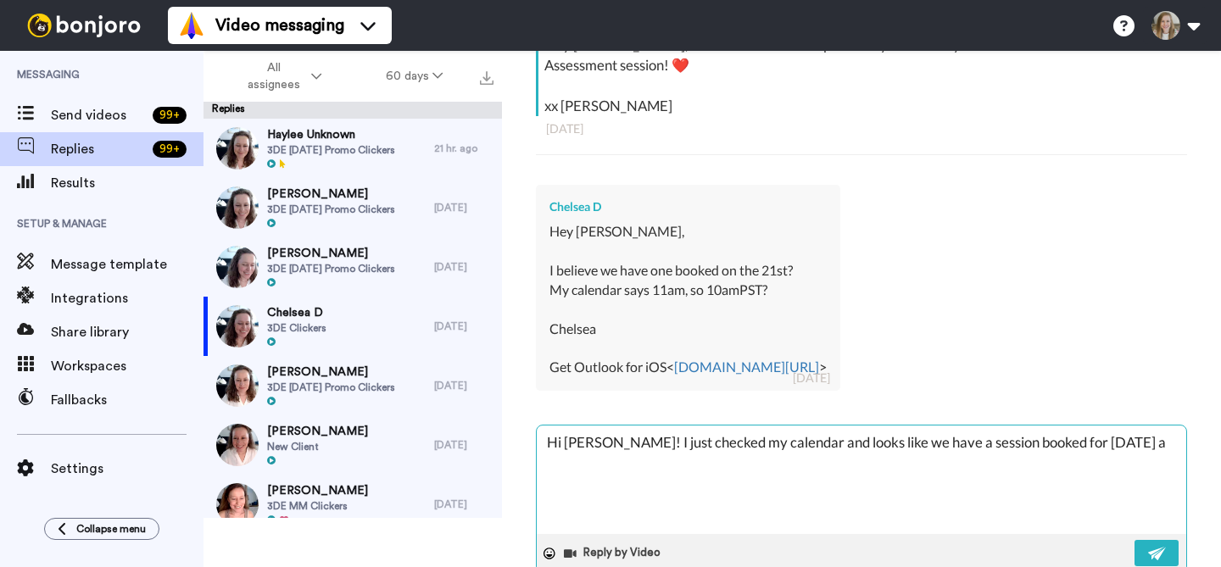
type textarea "Hi [PERSON_NAME]! I just checked my calendar and looks like we have a session b…"
type textarea "x"
type textarea "Hi [PERSON_NAME]! I just checked my calendar and looks like we have a session b…"
type textarea "x"
type textarea "Hi [PERSON_NAME]! I just checked my calendar and looks like we have a session b…"
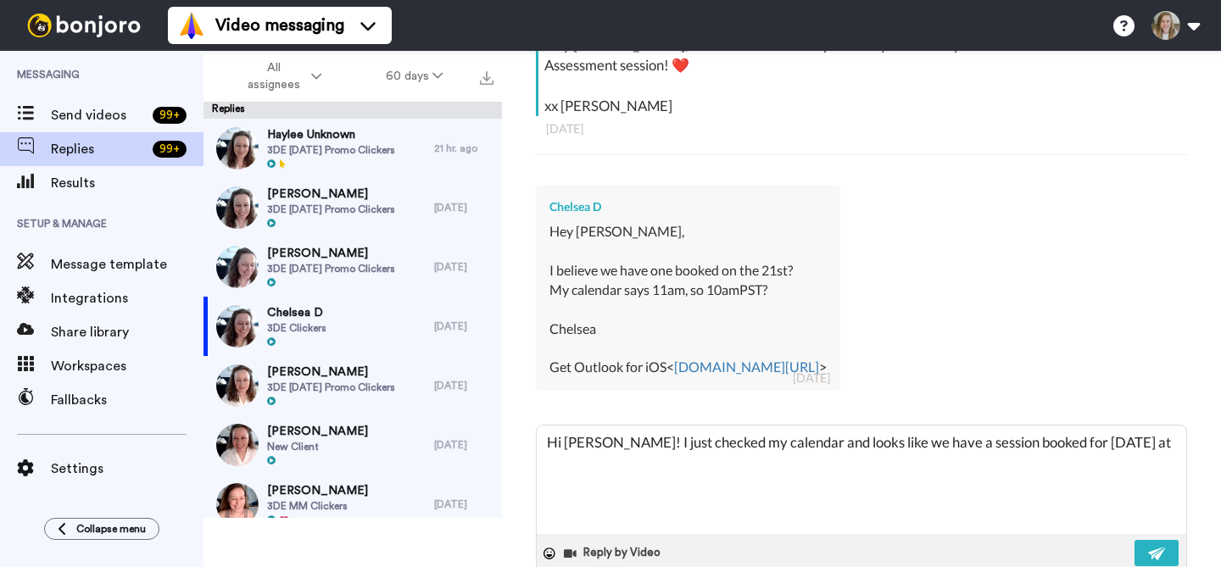
type textarea "x"
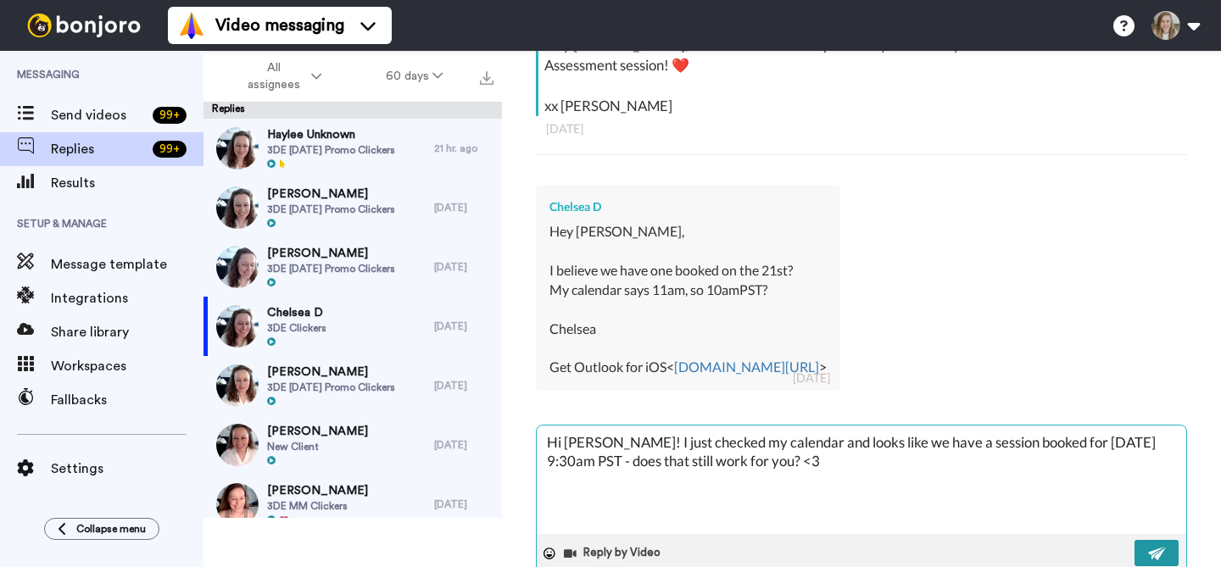
click at [1160, 546] on button at bounding box center [1156, 553] width 44 height 26
